Goal: Information Seeking & Learning: Learn about a topic

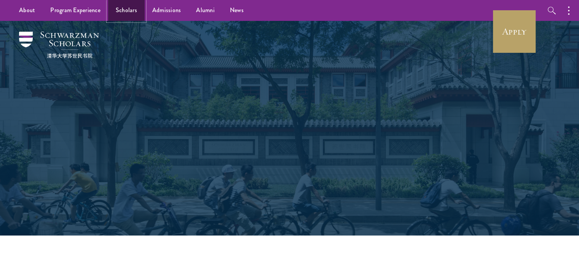
click at [123, 9] on link "Scholars" at bounding box center [126, 10] width 37 height 21
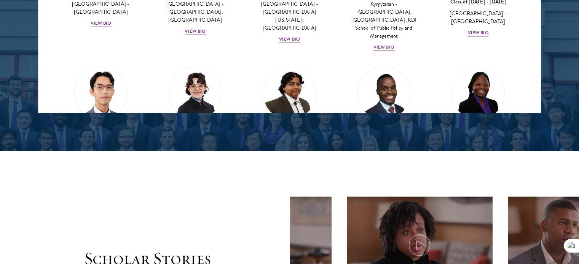
scroll to position [1126, 0]
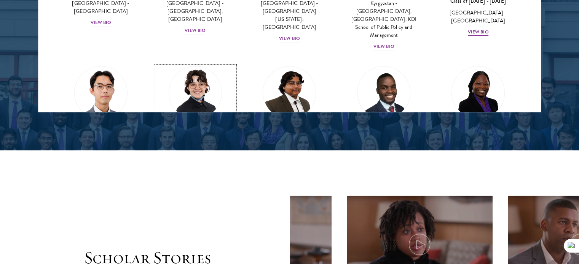
click at [199, 82] on img at bounding box center [195, 93] width 58 height 58
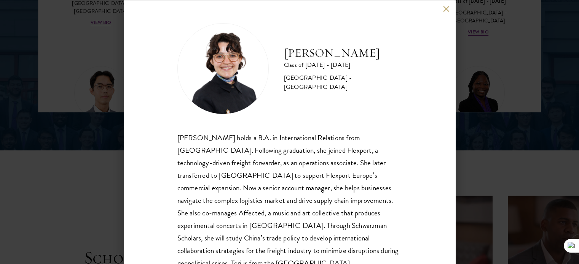
click at [140, 147] on div "Victoria Agostini Class of 2025 - 2026 United States of America - Pomona Colleg…" at bounding box center [289, 132] width 331 height 264
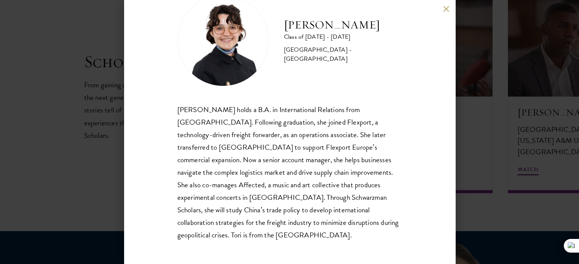
scroll to position [1324, 0]
click at [501, 122] on div "Victoria Agostini Class of 2025 - 2026 United States of America - Pomona Colleg…" at bounding box center [289, 132] width 579 height 264
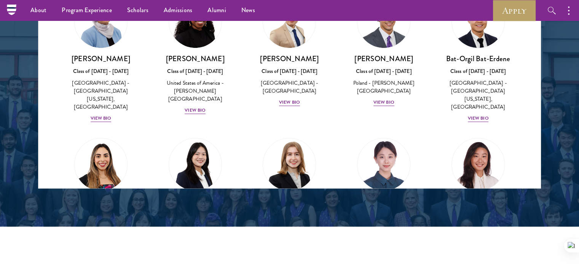
scroll to position [423, 0]
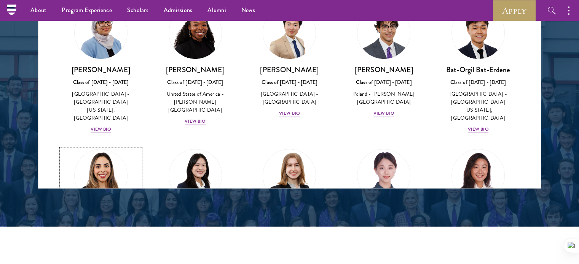
click at [92, 147] on img at bounding box center [101, 176] width 58 height 58
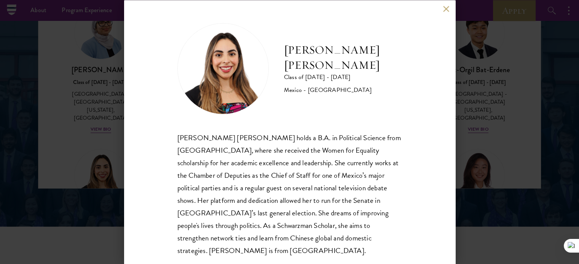
click at [151, 134] on div "Natalie Bravo Ortiz Class of 2025 - 2026 Mexico - Instituto Tecnológico Autónom…" at bounding box center [289, 132] width 331 height 264
click at [490, 80] on div "Natalie Bravo Ortiz Class of 2025 - 2026 Mexico - Instituto Tecnológico Autónom…" at bounding box center [289, 132] width 579 height 264
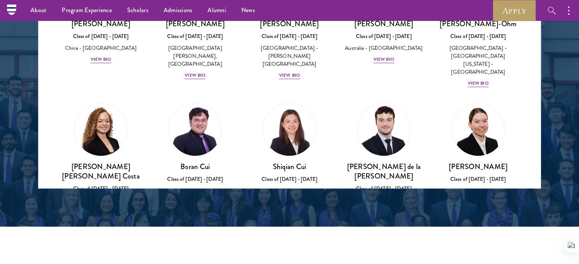
scroll to position [741, 0]
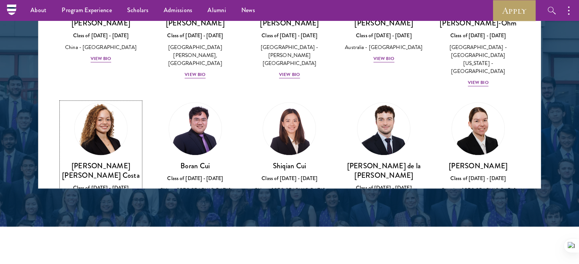
click at [100, 216] on div "View Bio" at bounding box center [101, 219] width 21 height 7
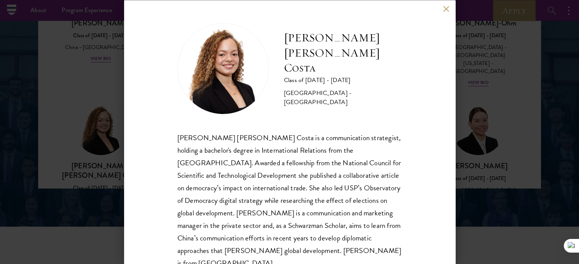
click at [470, 118] on div "Maria Gabriella Oliveira Costa Class of 2025 - 2026 Brazil - Universidade de Sã…" at bounding box center [289, 132] width 579 height 264
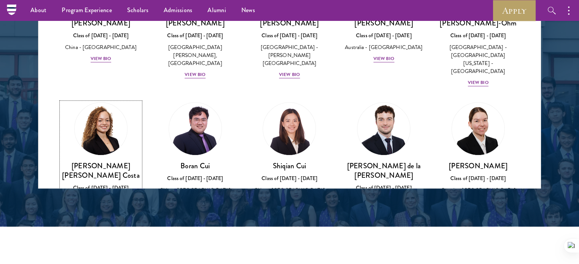
scroll to position [768, 0]
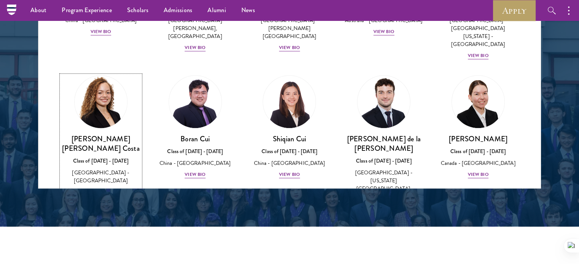
click at [111, 134] on h3 "[PERSON_NAME] [PERSON_NAME] Costa" at bounding box center [100, 143] width 79 height 19
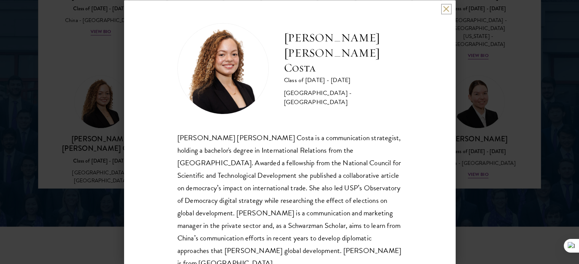
scroll to position [1065, 0]
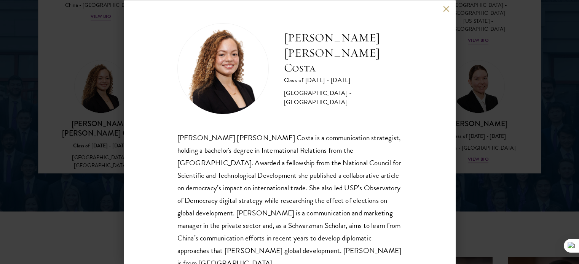
click at [506, 72] on div "Maria Gabriella Oliveira Costa Class of 2025 - 2026 Brazil - Universidade de Sã…" at bounding box center [289, 132] width 579 height 264
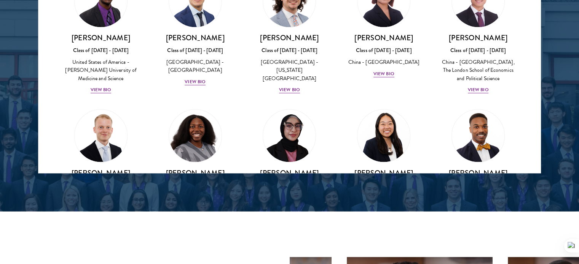
scroll to position [1331, 0]
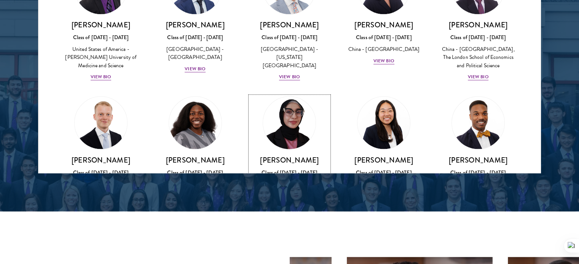
click at [284, 192] on div "View Bio" at bounding box center [289, 195] width 21 height 7
